Goal: Communication & Community: Participate in discussion

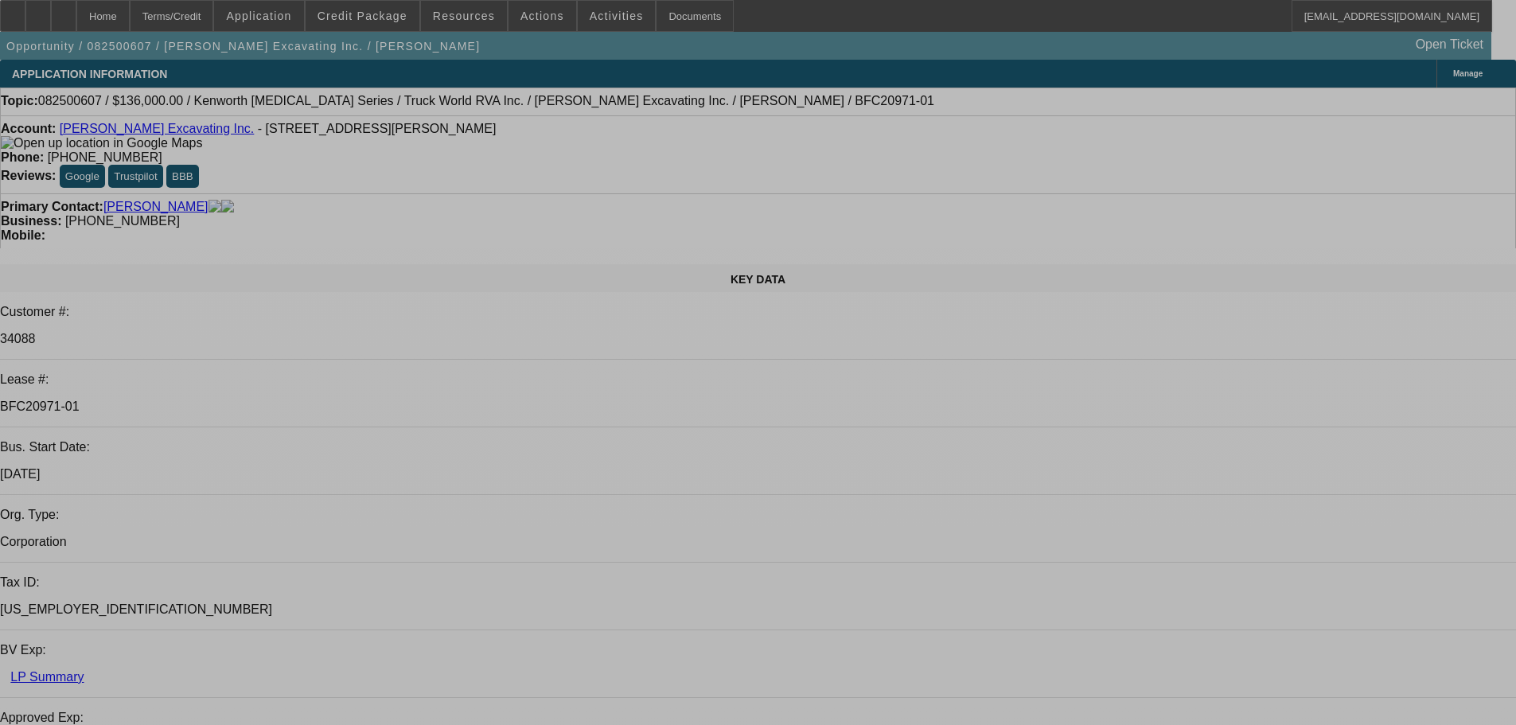
select select "0"
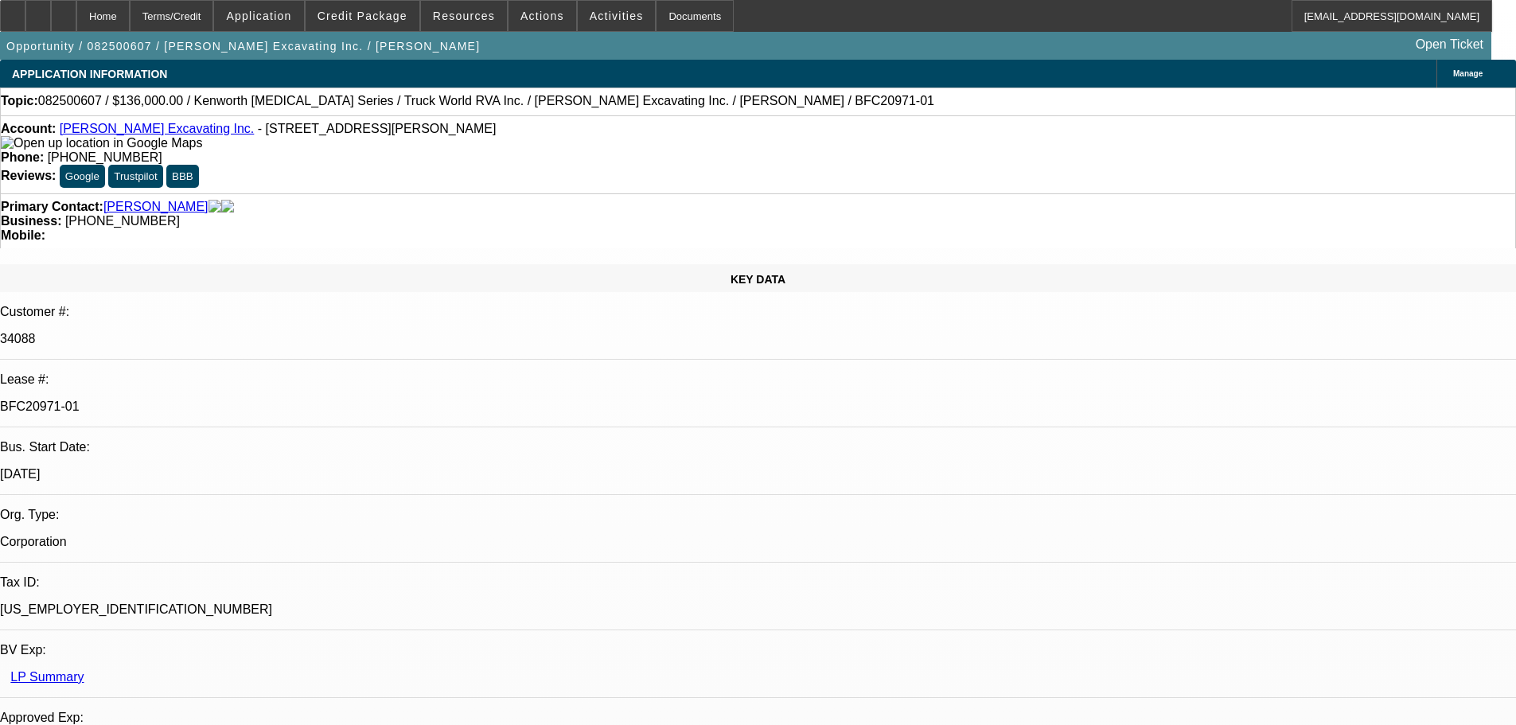
select select "0"
select select "2"
select select "0"
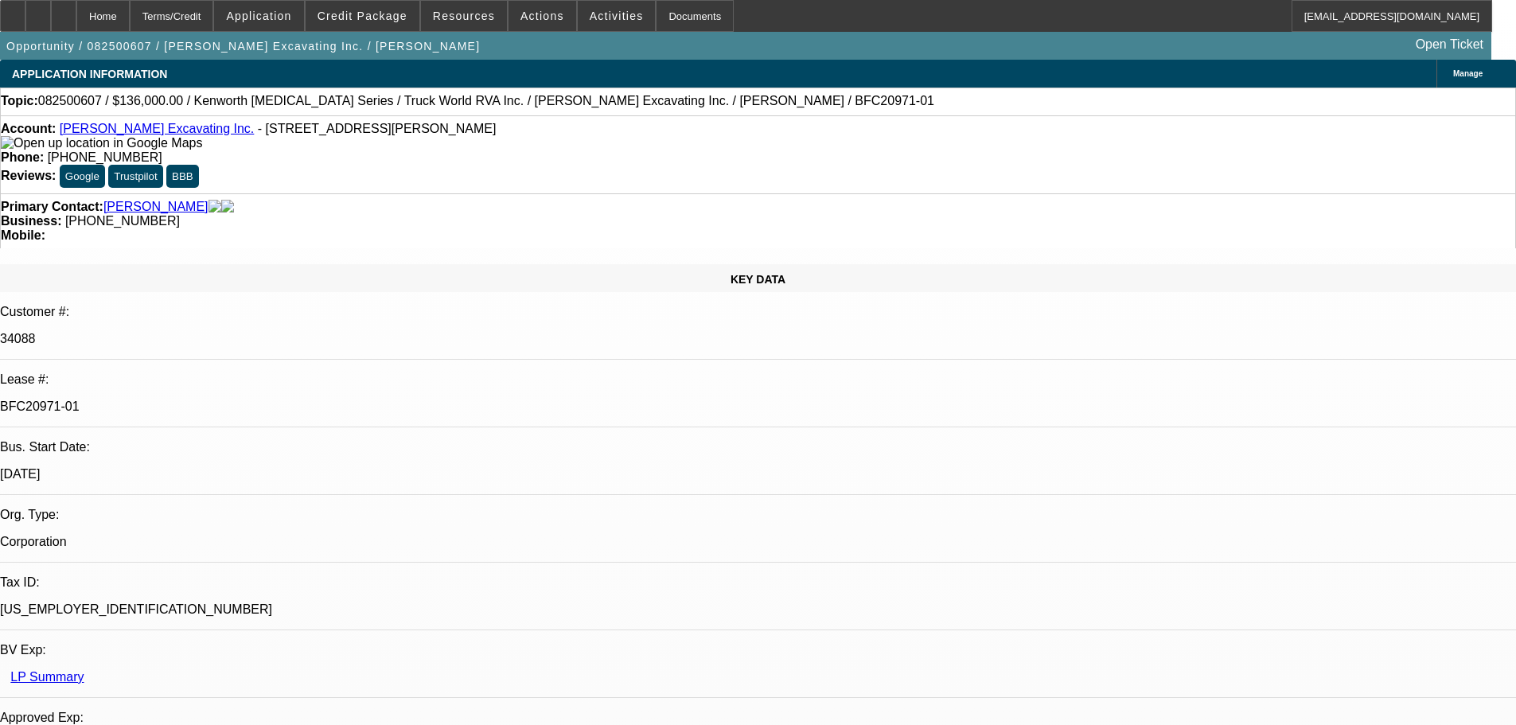
select select "6"
select select "0"
select select "6"
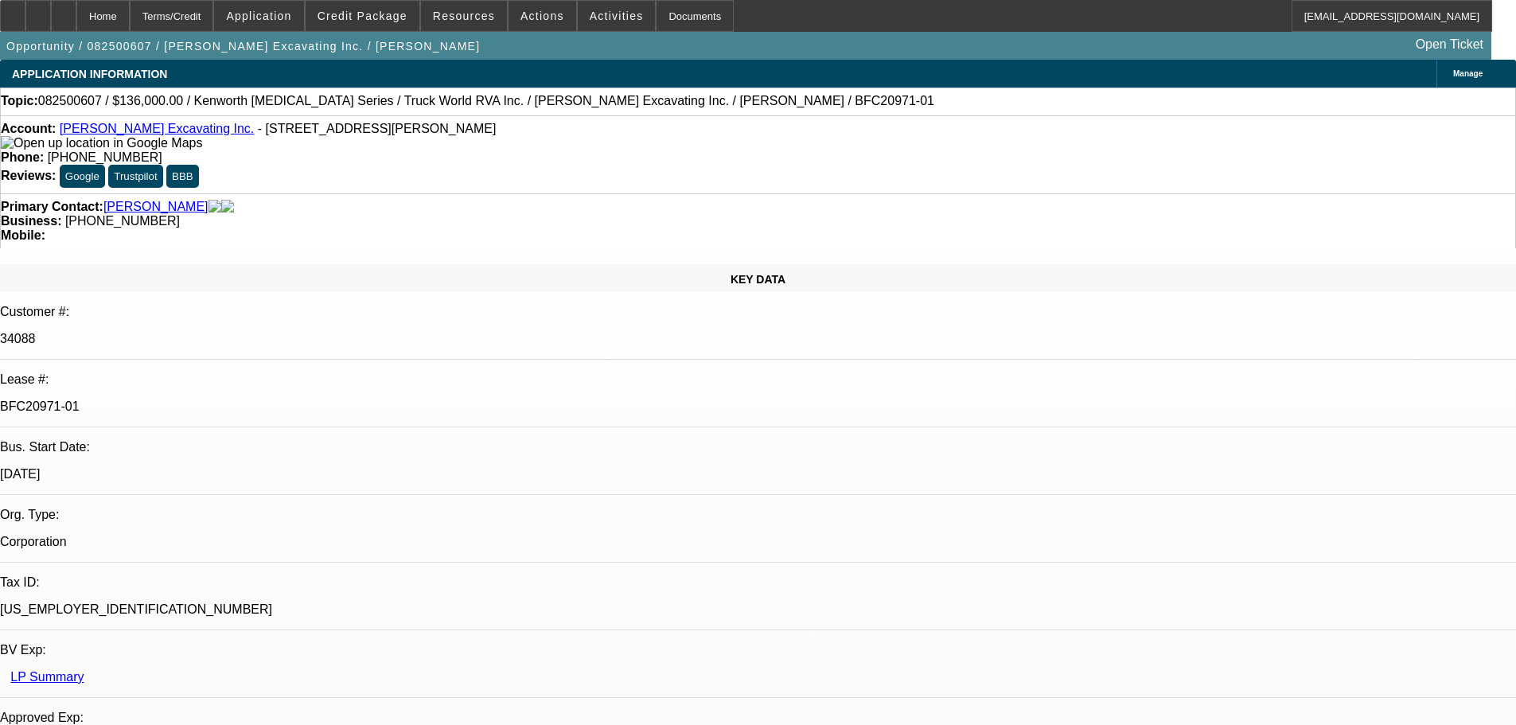
select select "0"
select select "6"
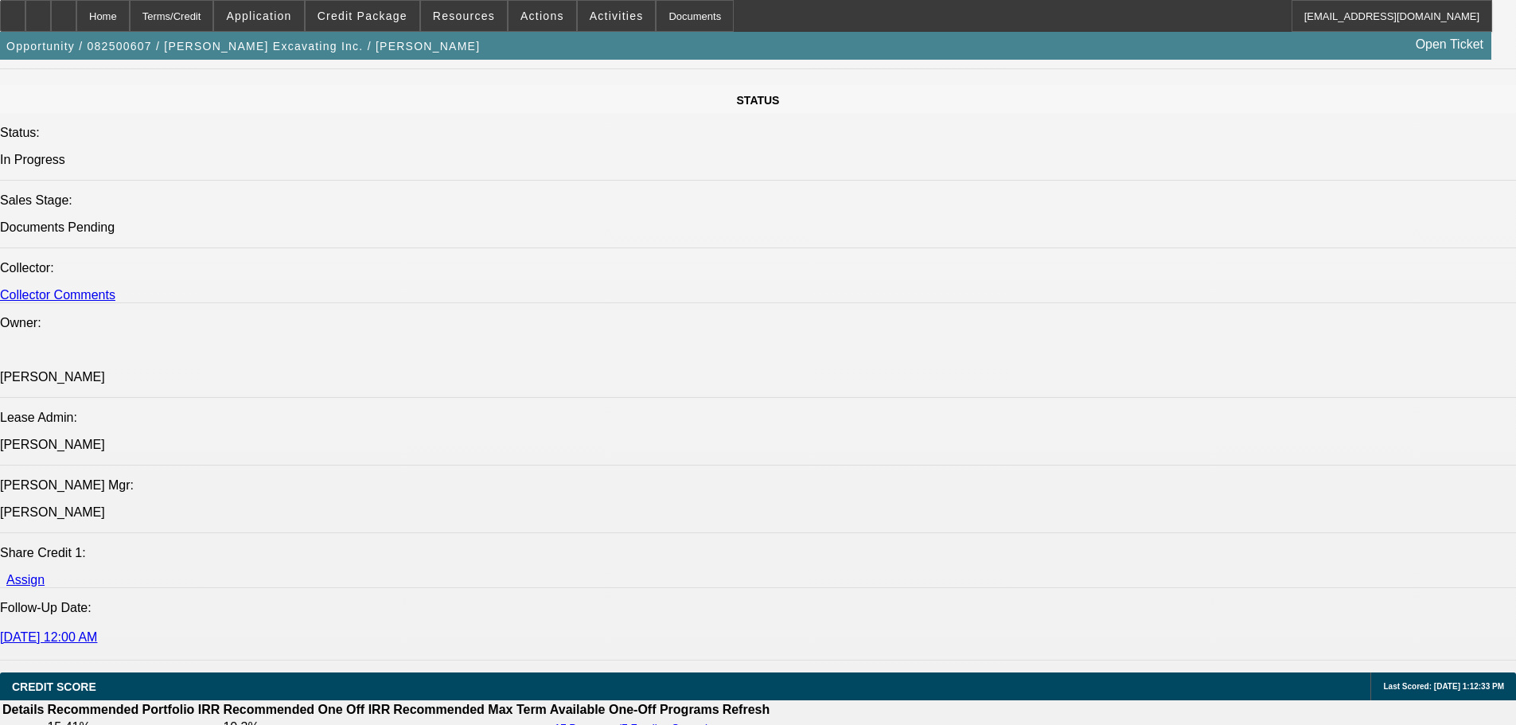
scroll to position [239, 0]
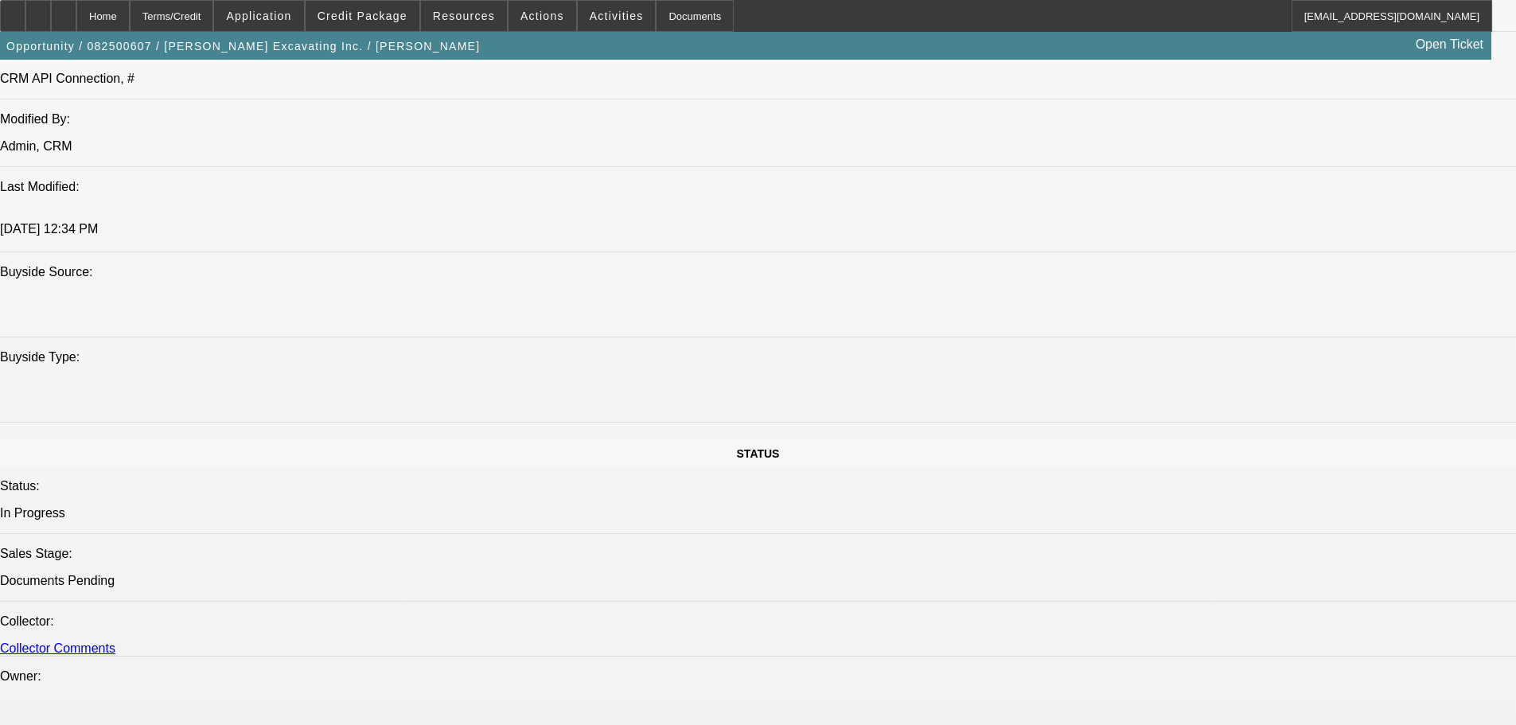
scroll to position [398, 0]
